Goal: Navigation & Orientation: Find specific page/section

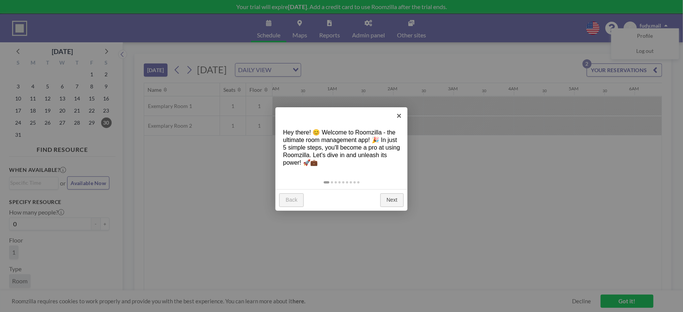
scroll to position [0, 1060]
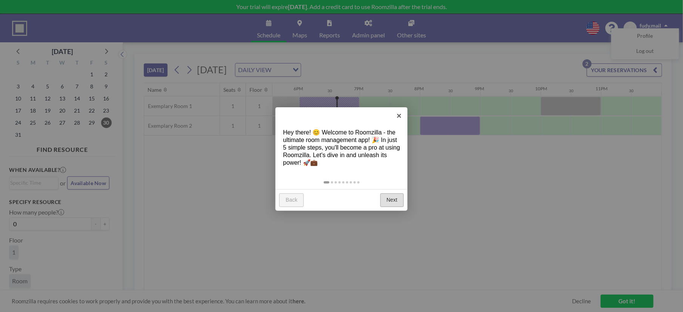
click at [391, 195] on link "Next" at bounding box center [392, 200] width 24 height 14
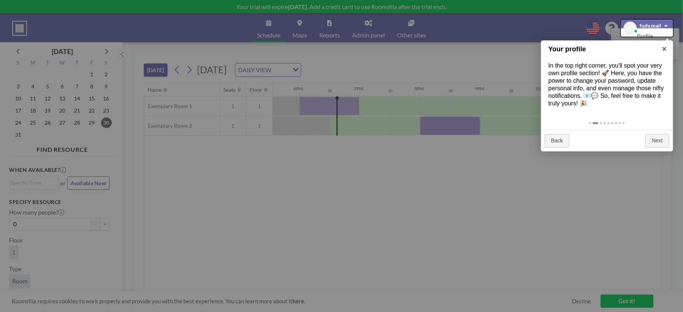
click at [299, 34] on div at bounding box center [341, 156] width 683 height 312
click at [654, 135] on link "Next" at bounding box center [657, 141] width 24 height 14
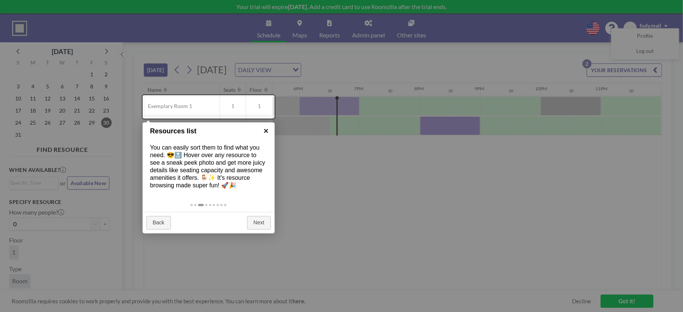
click at [263, 130] on link "×" at bounding box center [266, 130] width 17 height 17
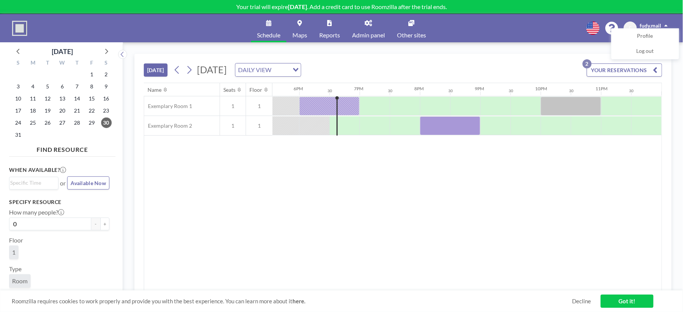
click at [300, 32] on span "Maps" at bounding box center [299, 35] width 15 height 6
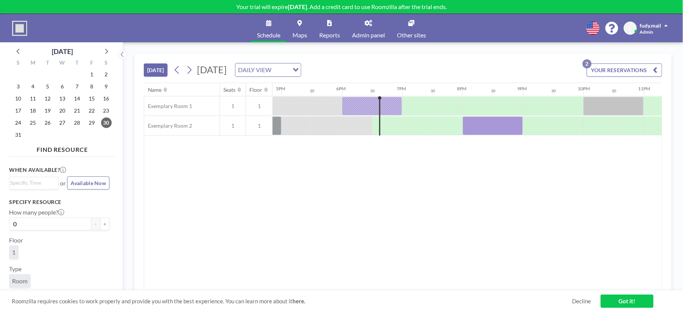
scroll to position [0, 1060]
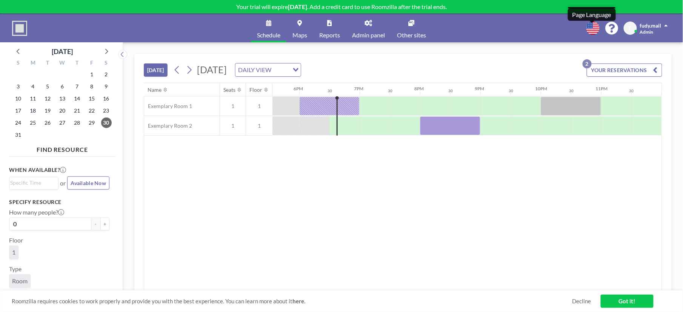
click at [587, 30] on icon at bounding box center [592, 27] width 13 height 13
click at [207, 212] on div at bounding box center [341, 156] width 683 height 312
click at [300, 38] on span "Maps" at bounding box center [299, 35] width 15 height 6
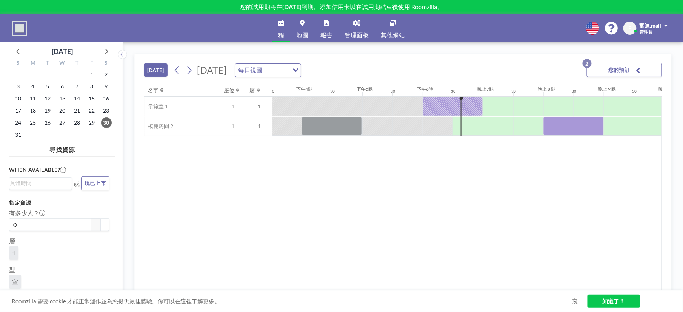
scroll to position [0, 1060]
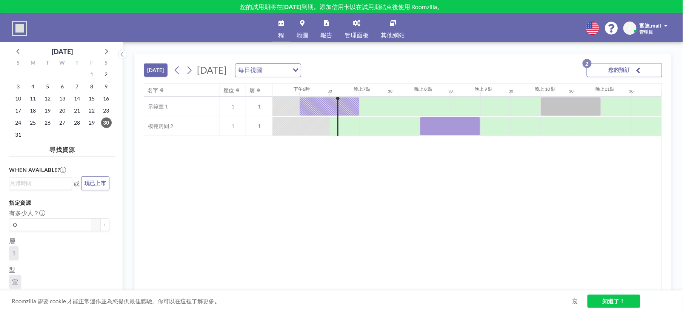
click at [21, 39] on div "程 地圖 報告 管理面板 其他網站 English Polski 日本語 Española F 富迪.mail 管理員" at bounding box center [341, 28] width 683 height 28
click at [20, 26] on img at bounding box center [19, 28] width 15 height 15
click at [308, 34] on span "地圖" at bounding box center [302, 35] width 12 height 6
